Goal: Navigation & Orientation: Find specific page/section

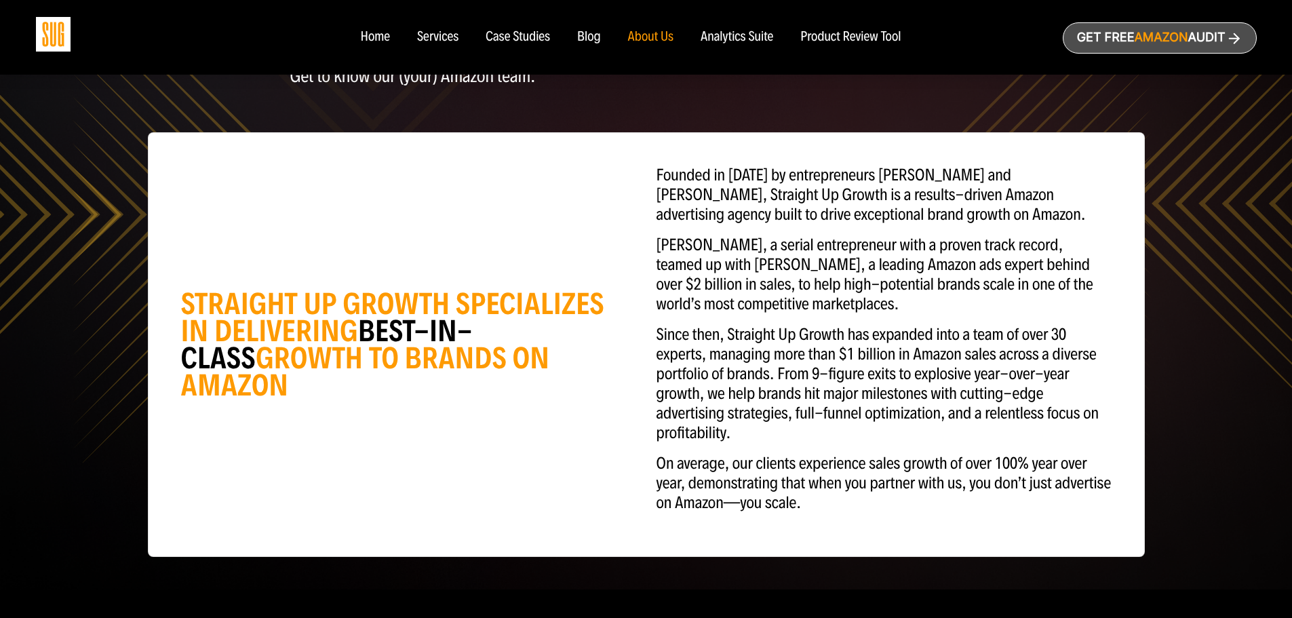
scroll to position [136, 0]
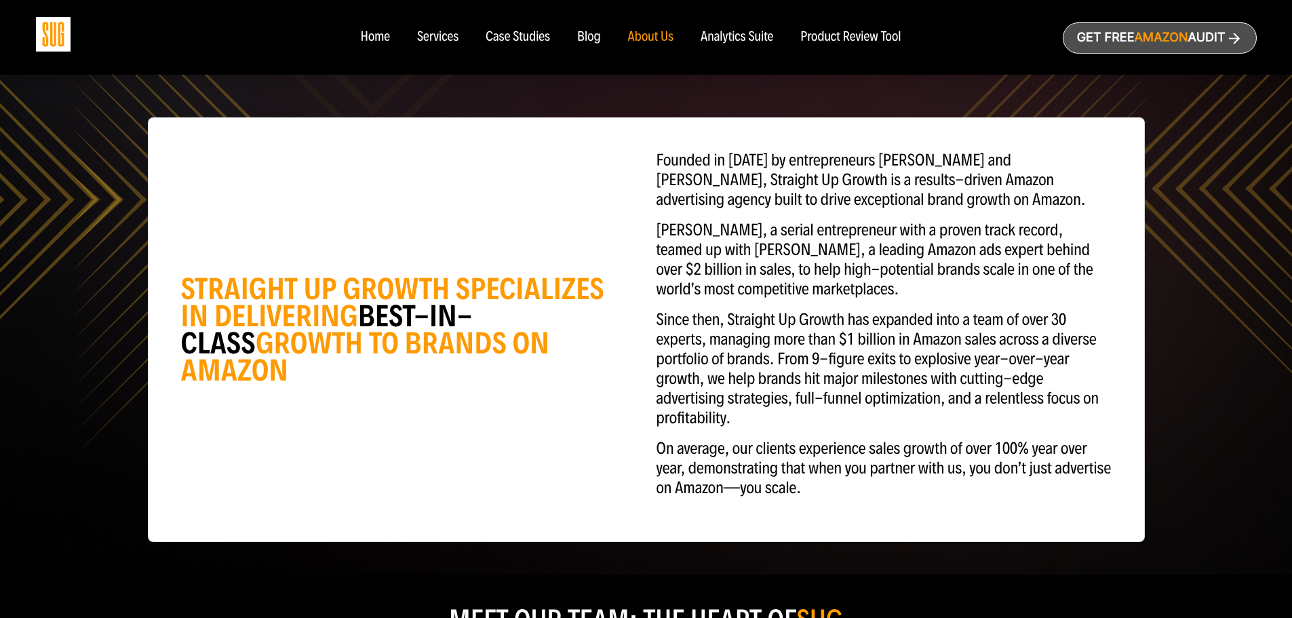
click at [537, 30] on div "Case Studies" at bounding box center [518, 37] width 64 height 15
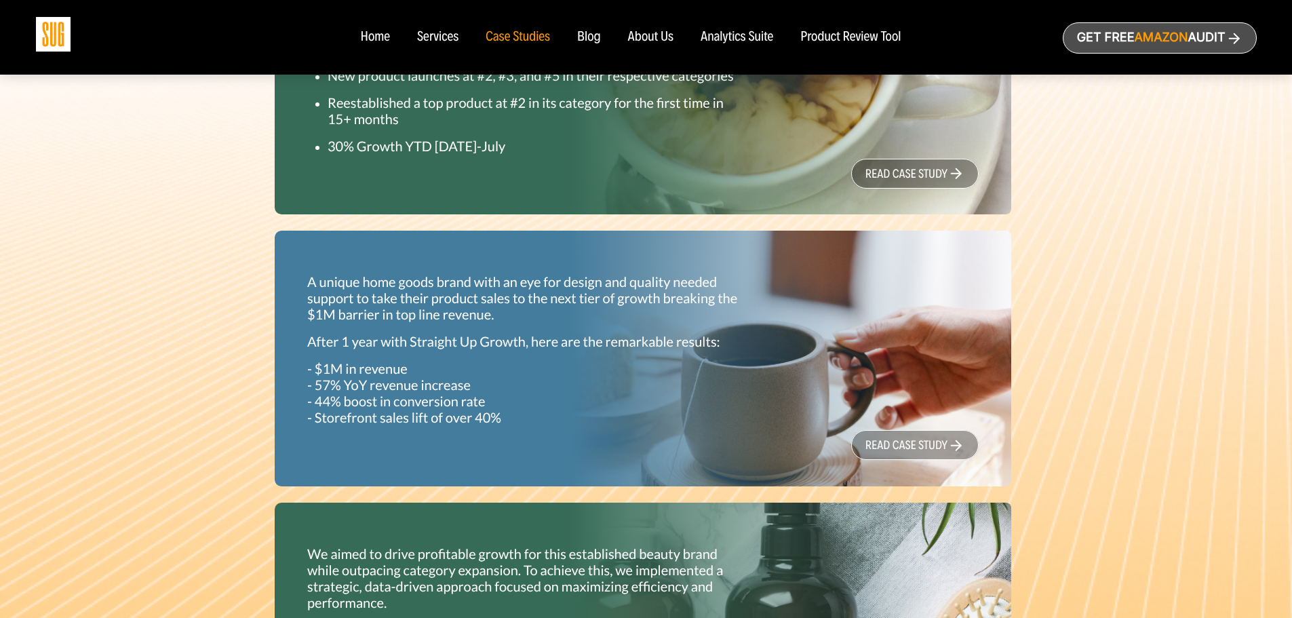
scroll to position [678, 0]
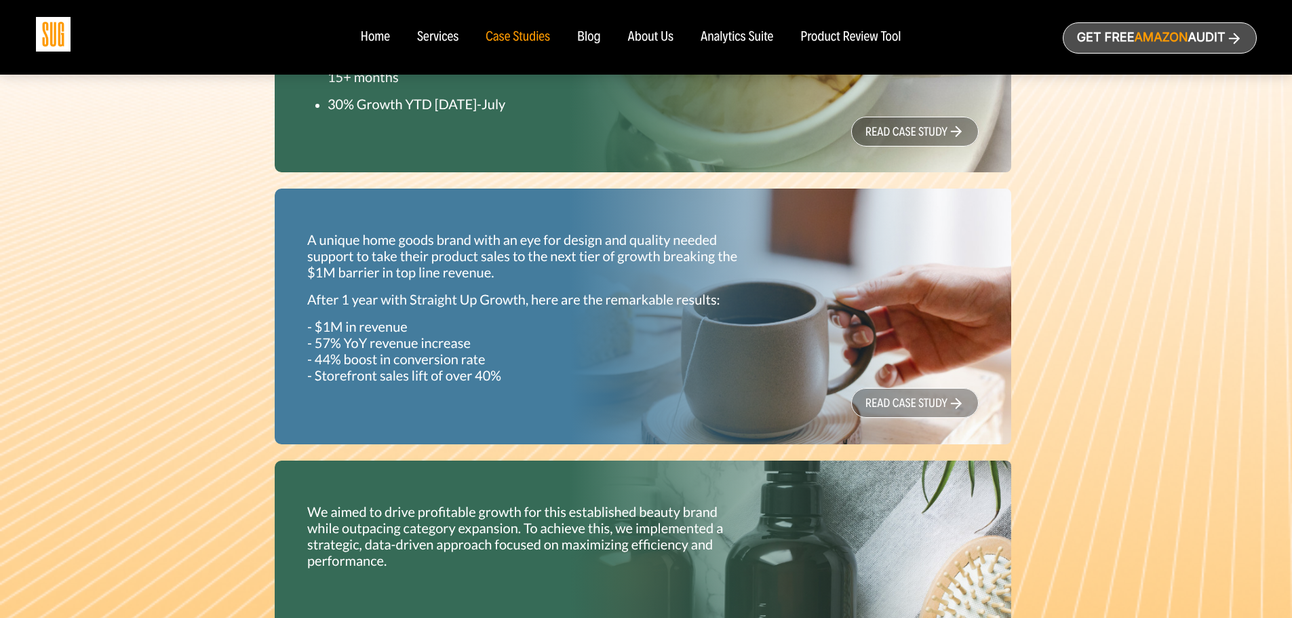
click at [376, 34] on div "Home" at bounding box center [374, 37] width 29 height 15
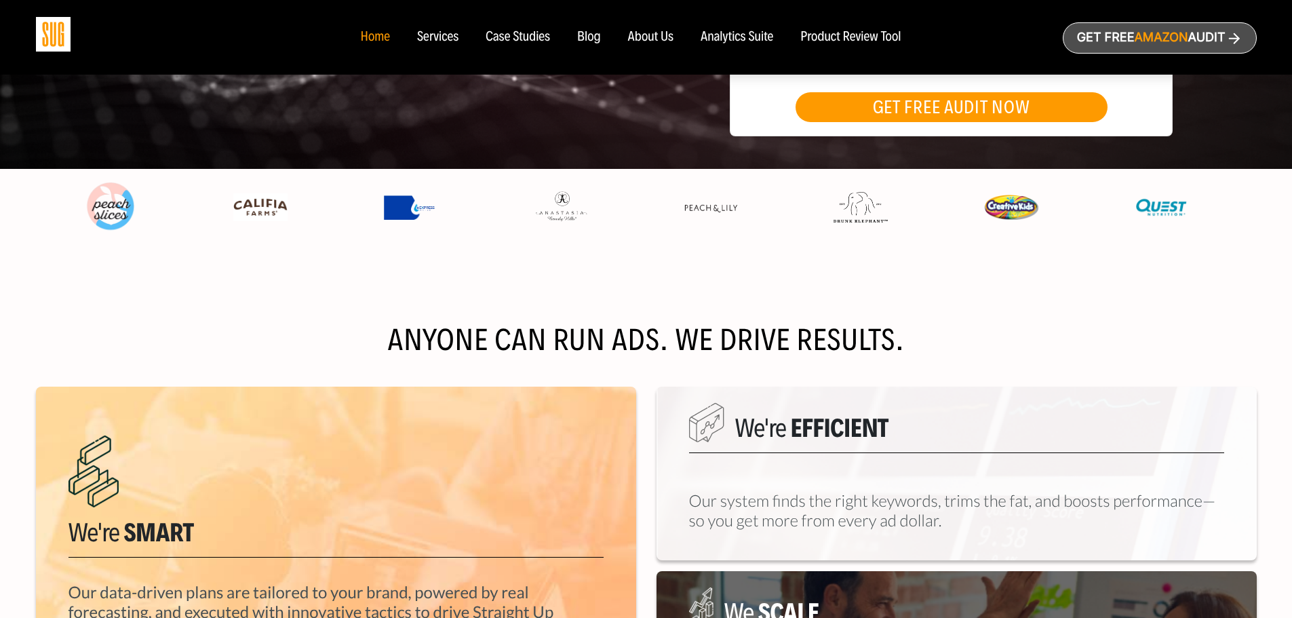
scroll to position [407, 0]
